Goal: Find specific page/section: Find specific page/section

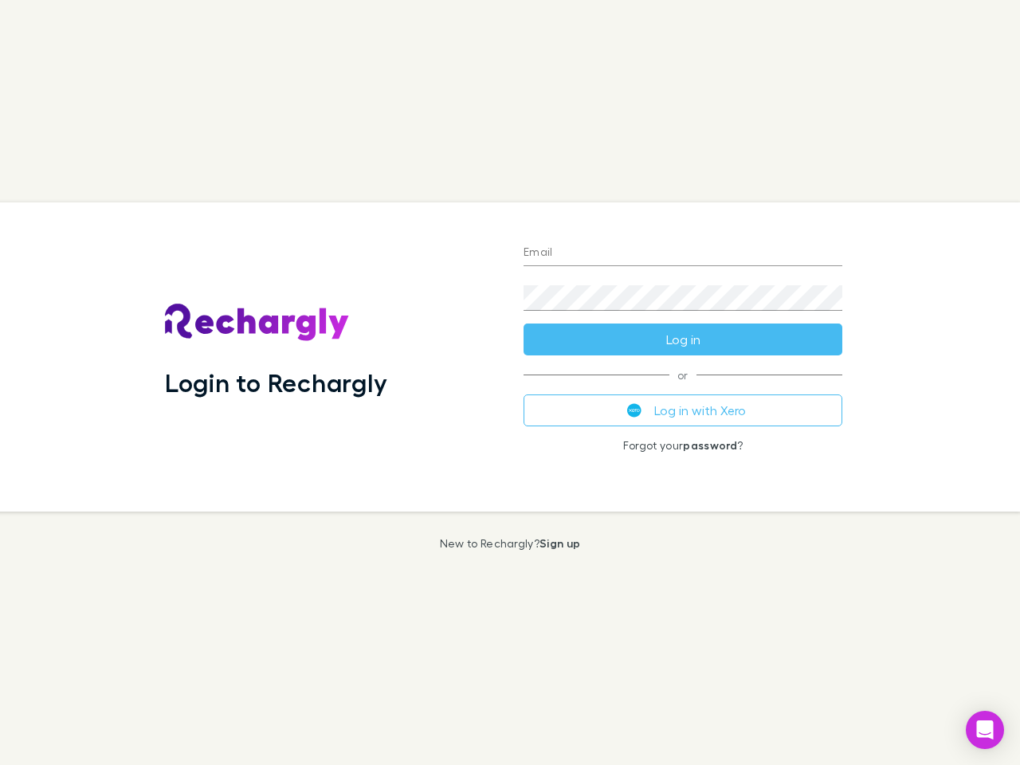
click at [510, 382] on div "Login to Rechargly" at bounding box center [331, 356] width 359 height 309
click at [683, 253] on input "Email" at bounding box center [683, 253] width 319 height 25
click at [683, 339] on button "Log in" at bounding box center [683, 340] width 319 height 32
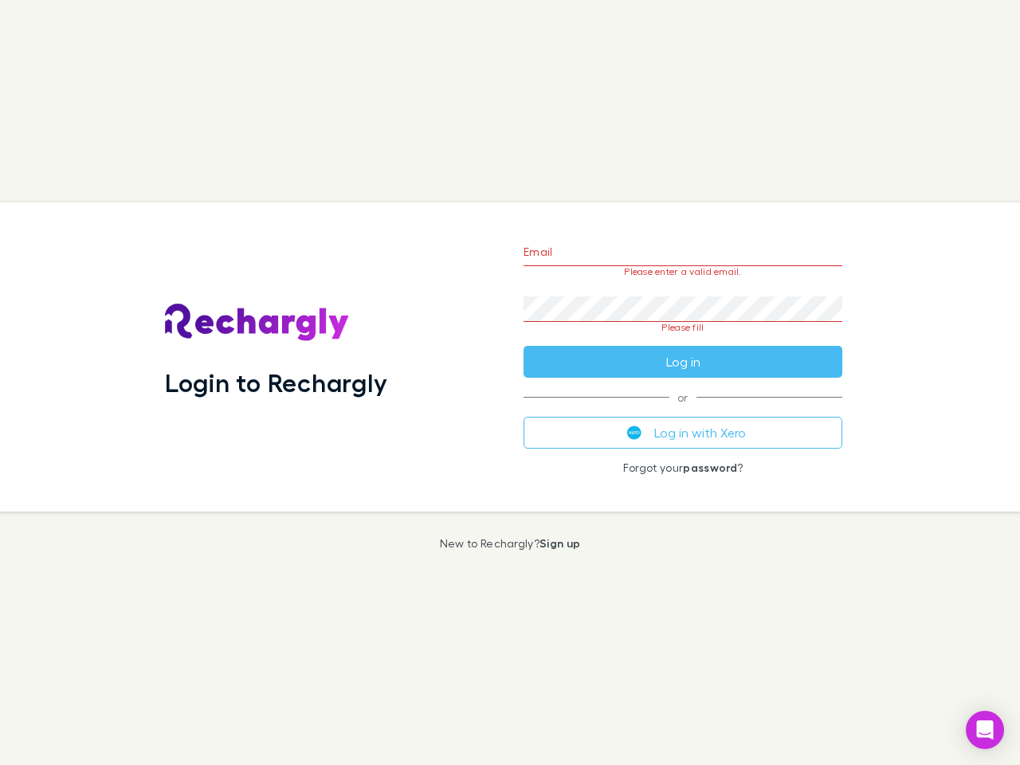
click at [683, 410] on div "Email Please enter a valid email. Password Please fill Log in or Log in with Xe…" at bounding box center [683, 356] width 344 height 309
click at [985, 730] on icon "Open Intercom Messenger" at bounding box center [985, 729] width 17 height 19
